Goal: Task Accomplishment & Management: Use online tool/utility

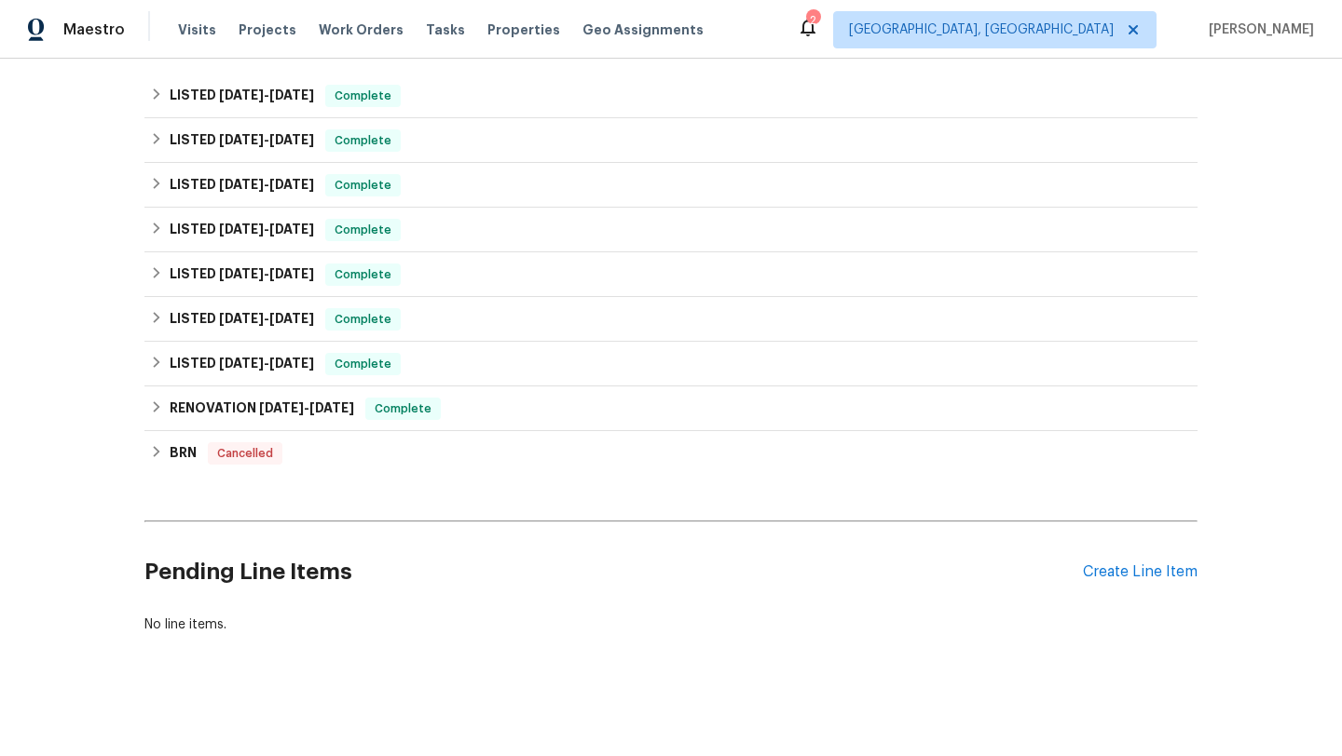
scroll to position [401, 0]
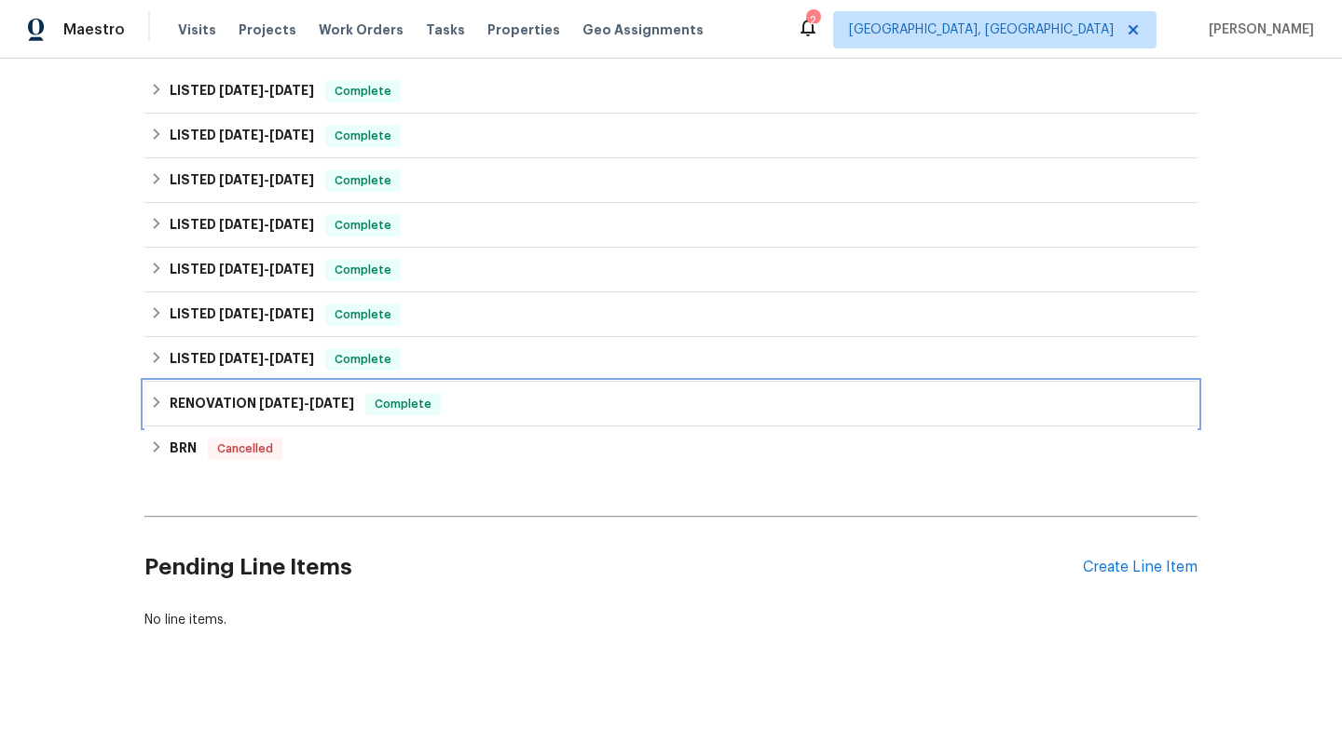
click at [292, 397] on span "[DATE]" at bounding box center [281, 403] width 45 height 13
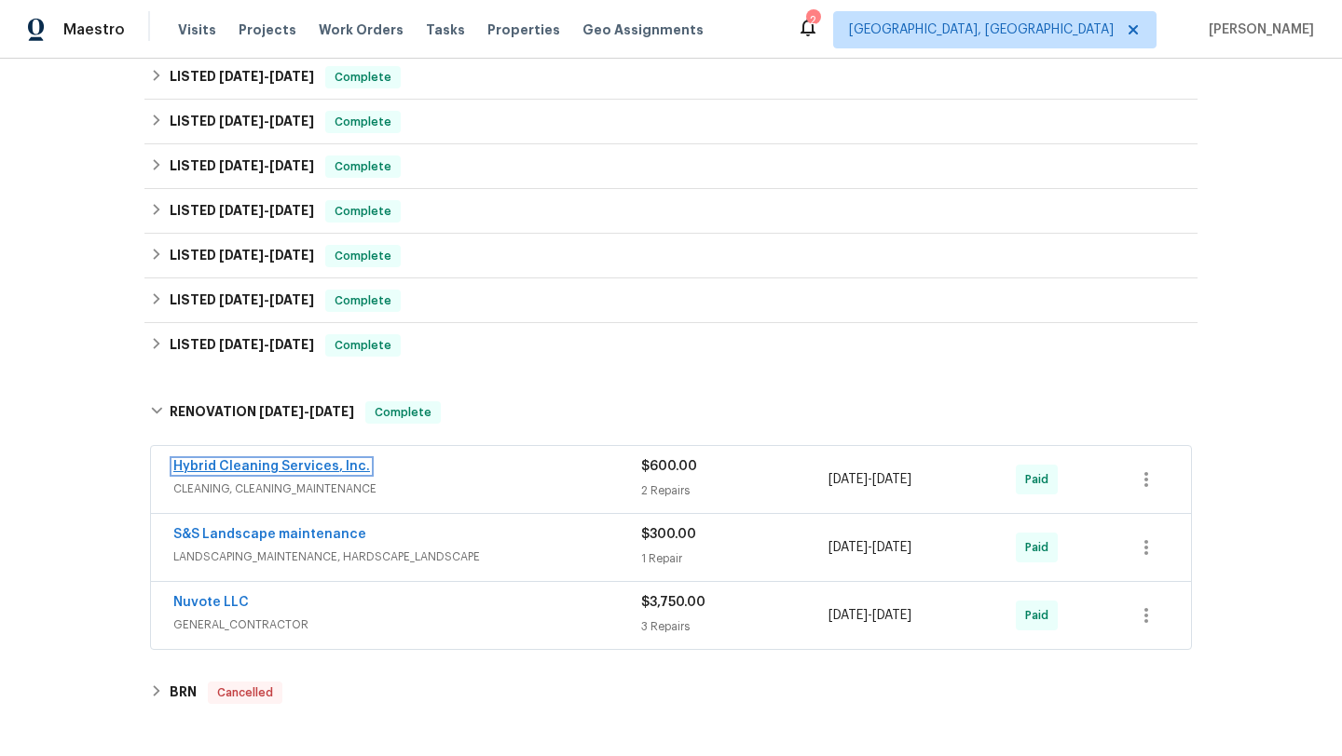
click at [236, 470] on link "Hybrid Cleaning Services, Inc." at bounding box center [271, 466] width 197 height 13
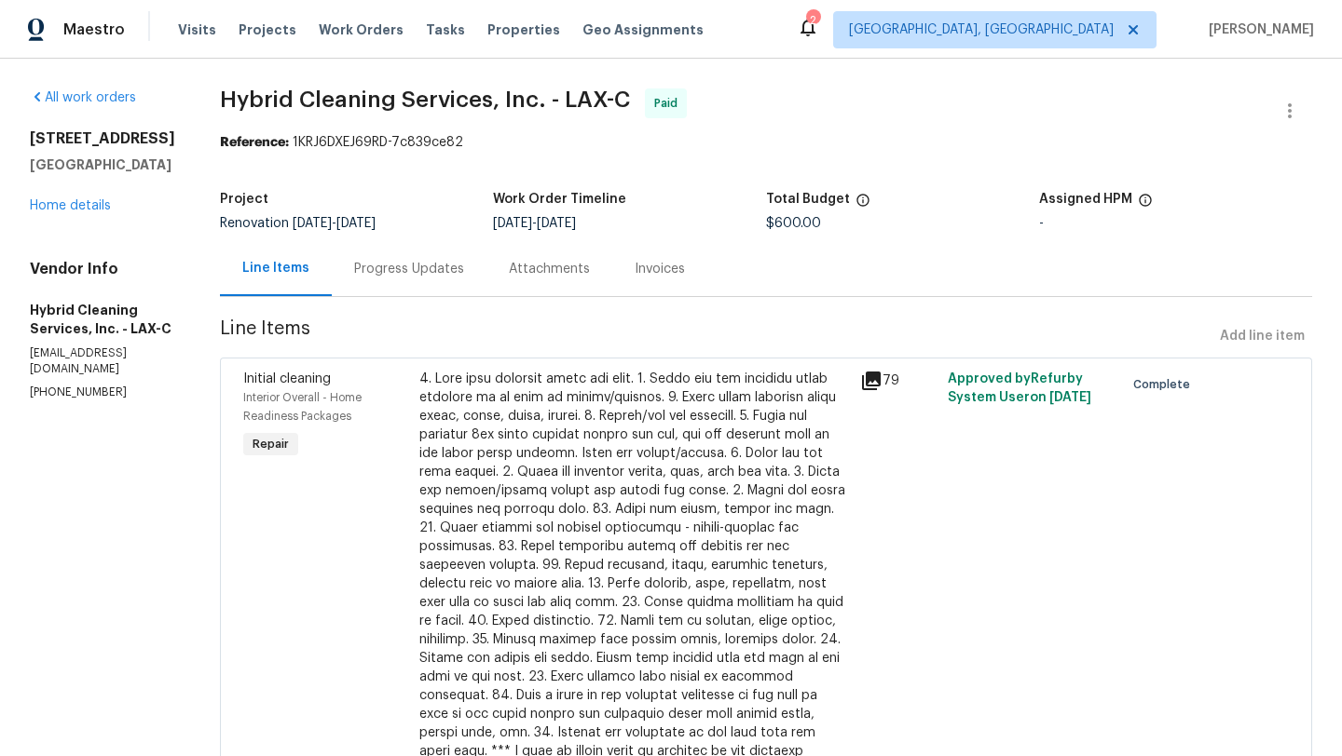
click at [891, 385] on div "79" at bounding box center [898, 381] width 76 height 22
click at [879, 377] on icon at bounding box center [871, 381] width 19 height 19
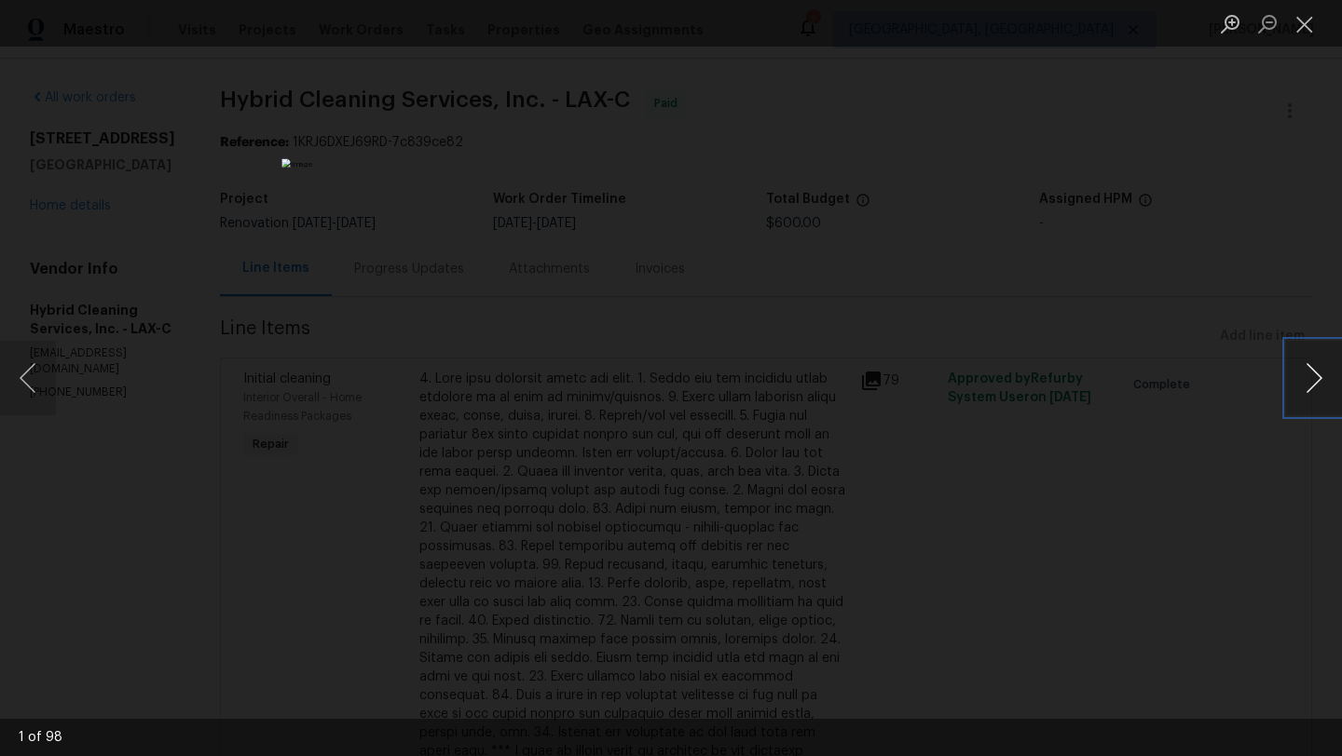
click at [1320, 368] on button "Next image" at bounding box center [1314, 378] width 56 height 75
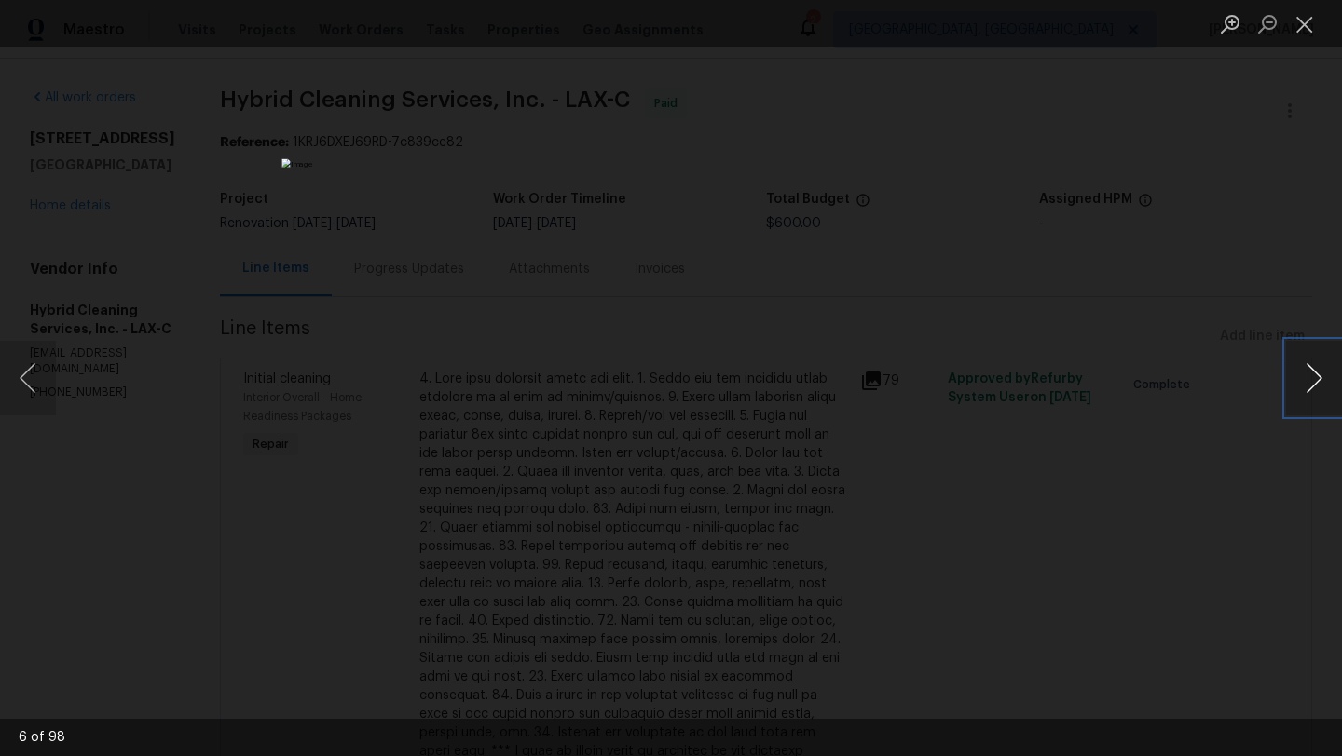
click at [1320, 368] on button "Next image" at bounding box center [1314, 378] width 56 height 75
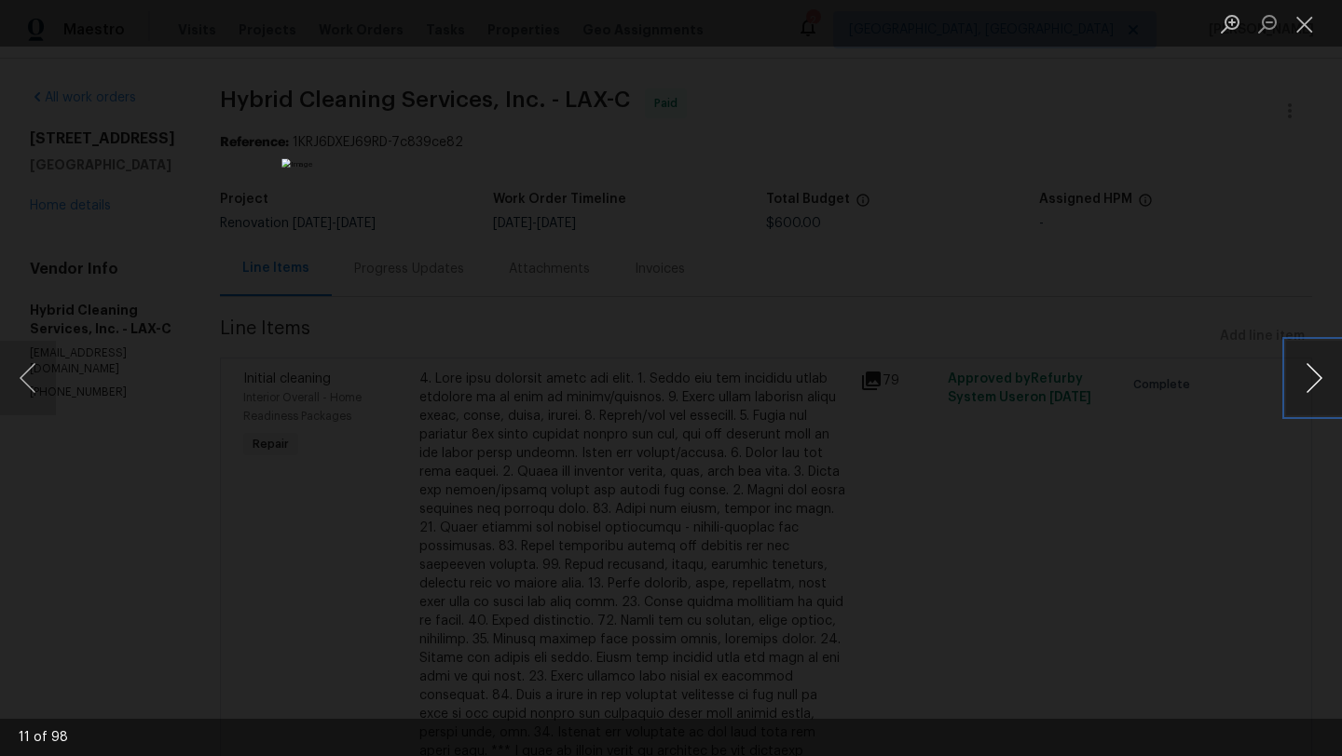
click at [1320, 368] on button "Next image" at bounding box center [1314, 378] width 56 height 75
click at [1307, 24] on button "Close lightbox" at bounding box center [1304, 23] width 37 height 33
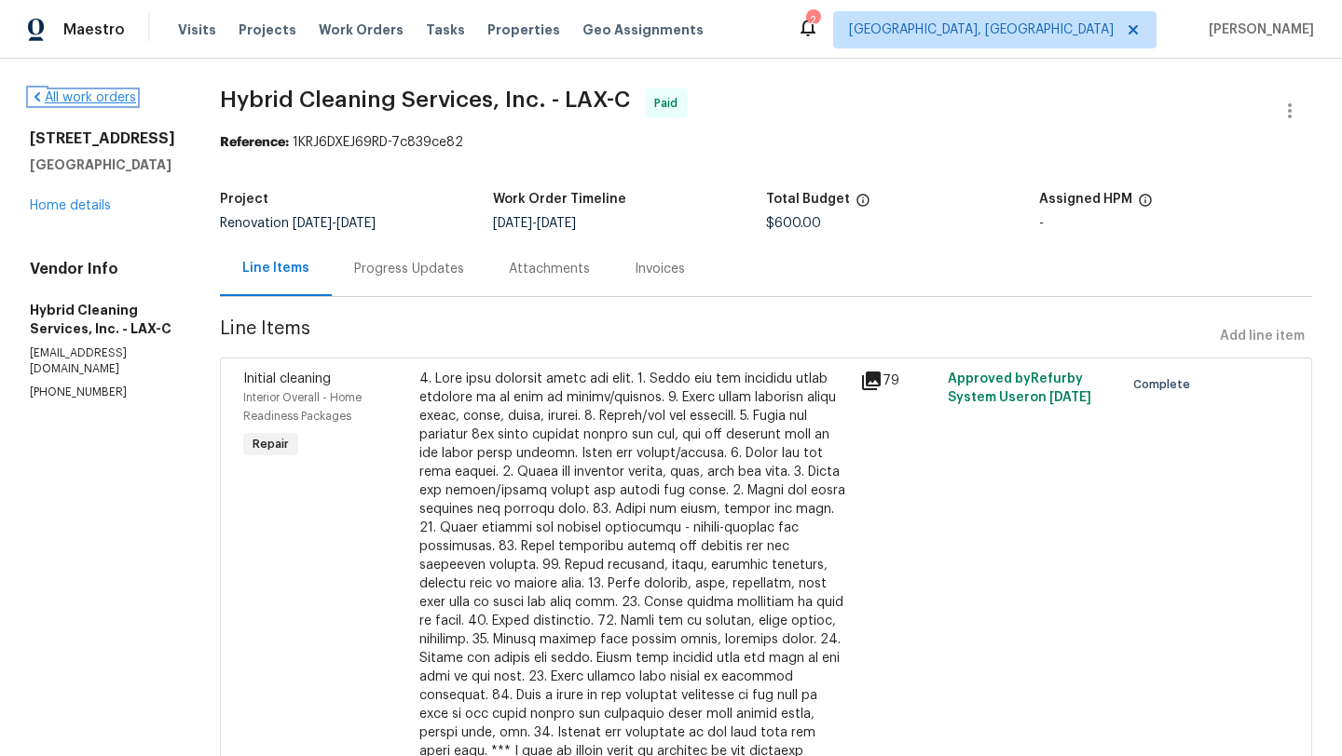
click at [116, 101] on link "All work orders" at bounding box center [83, 97] width 106 height 13
